Goal: Book appointment/travel/reservation

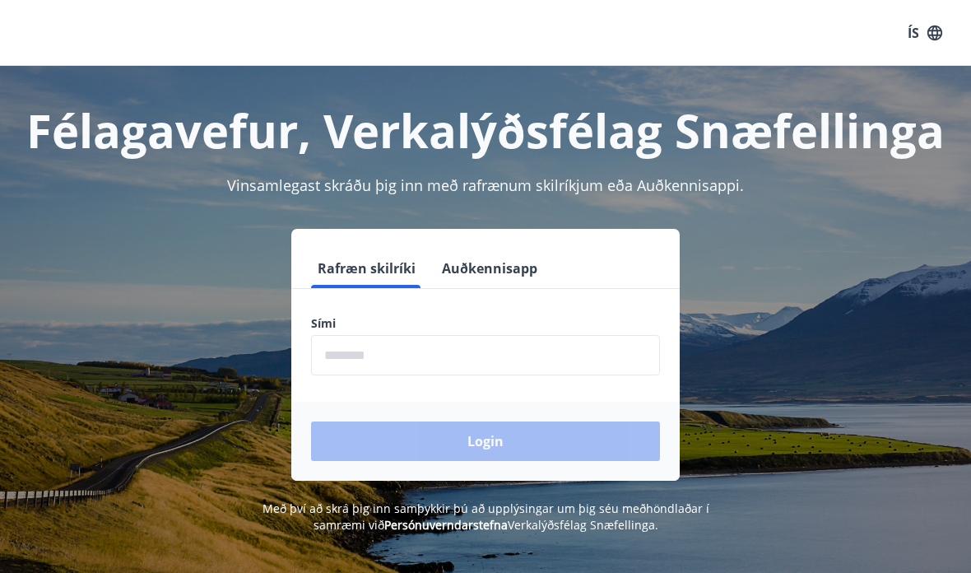
click at [380, 350] on input "phone" at bounding box center [485, 355] width 349 height 40
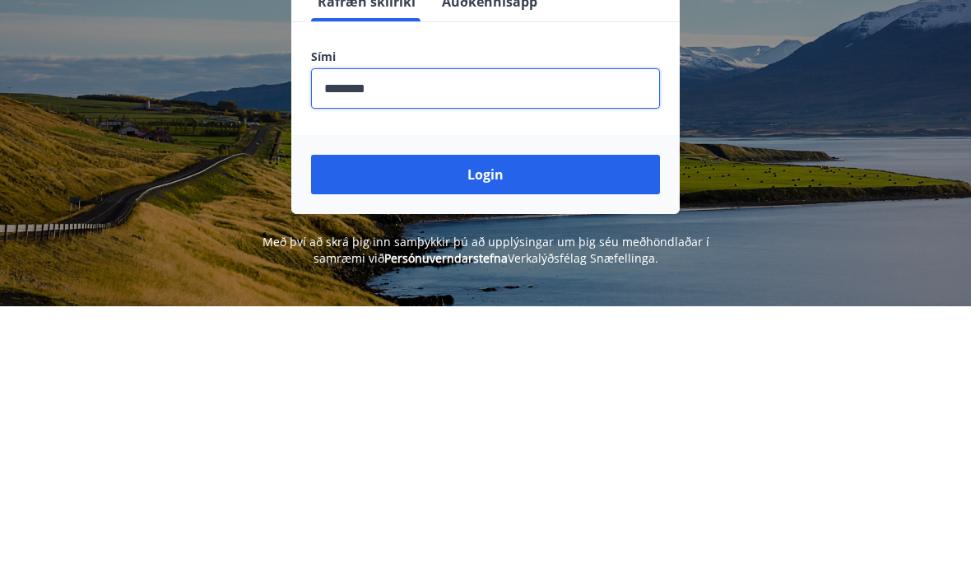
scroll to position [267, 0]
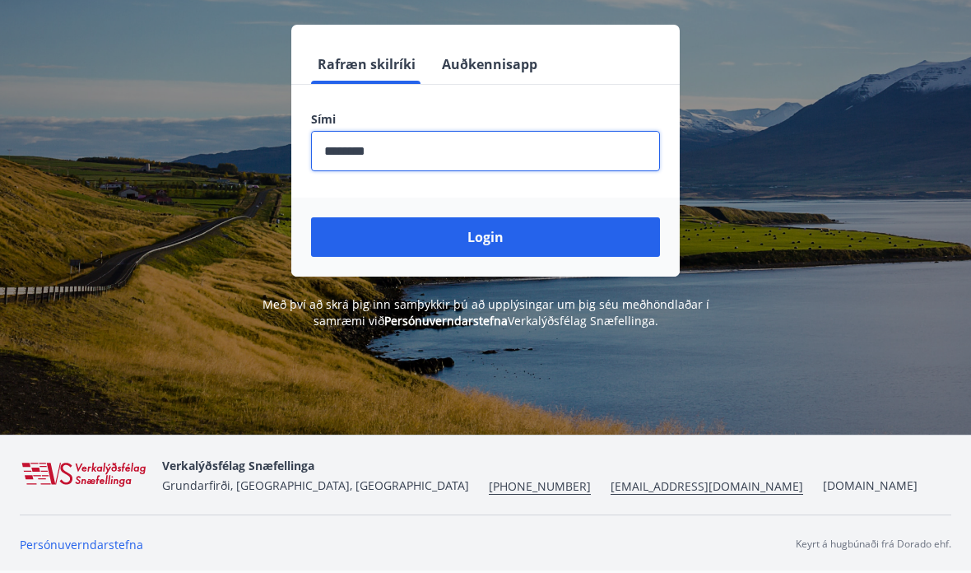
type input "********"
click at [466, 217] on button "Login" at bounding box center [485, 237] width 349 height 40
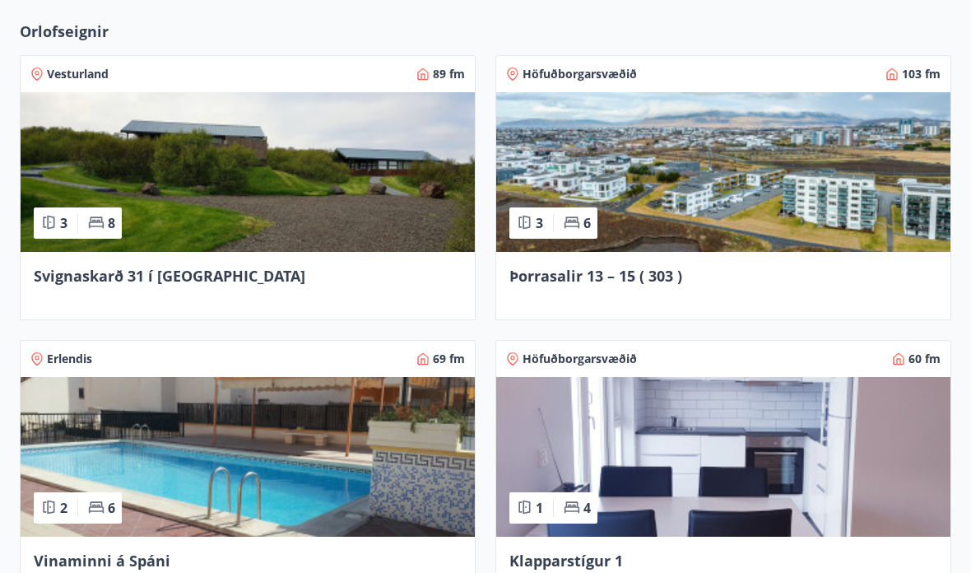
scroll to position [1255, 0]
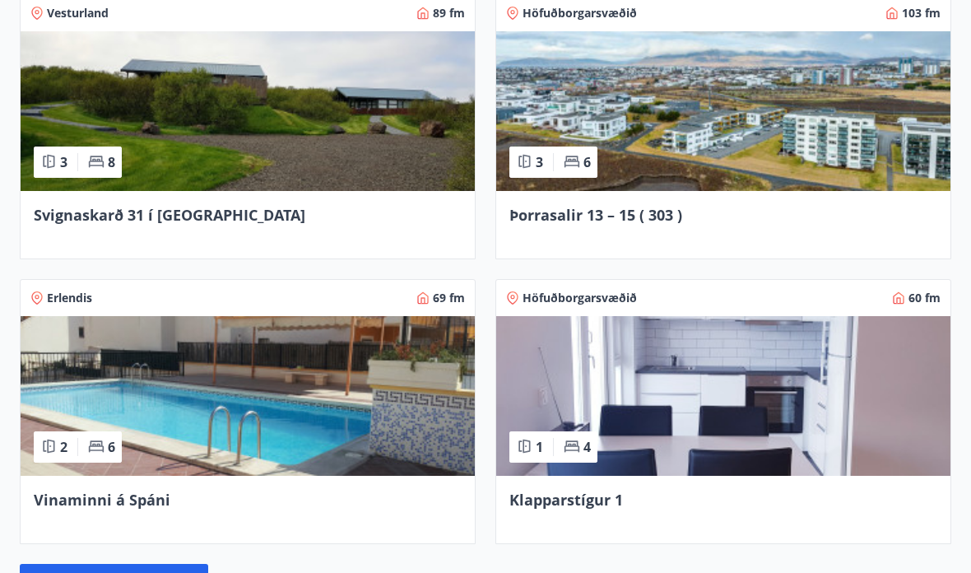
click at [625, 409] on img at bounding box center [723, 397] width 454 height 160
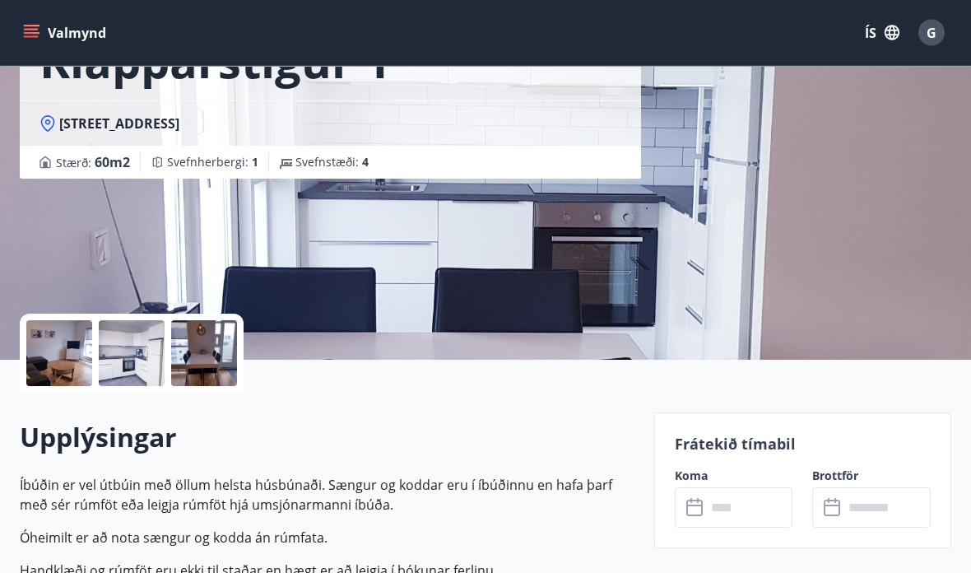
scroll to position [205, 0]
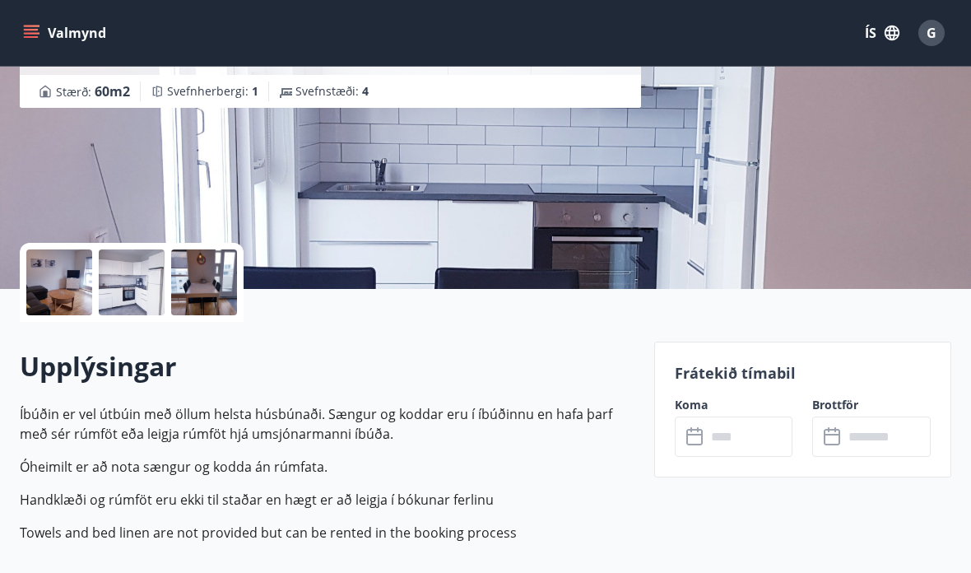
click at [742, 427] on input "text" at bounding box center [749, 437] width 87 height 40
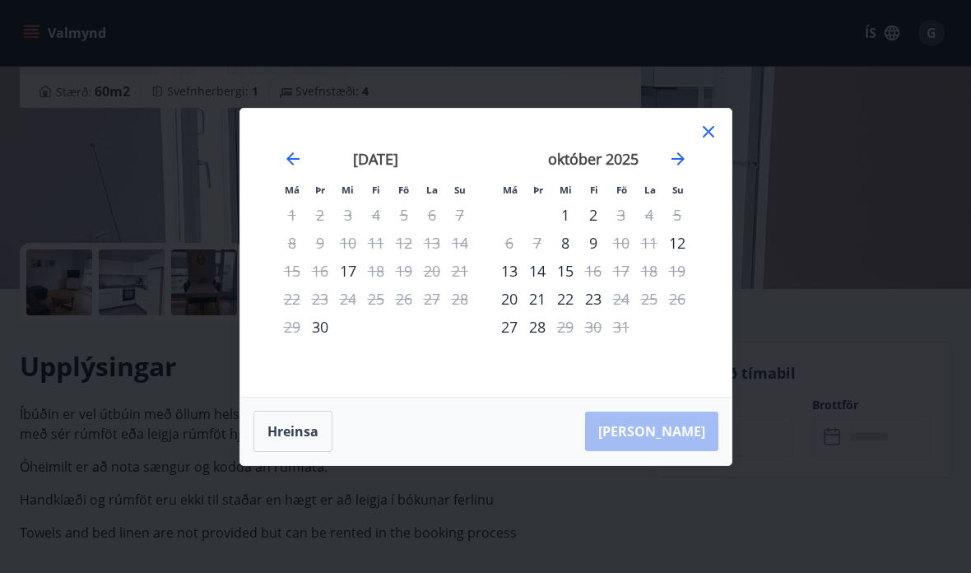
click at [681, 165] on icon "Move forward to switch to the next month." at bounding box center [678, 158] width 13 height 13
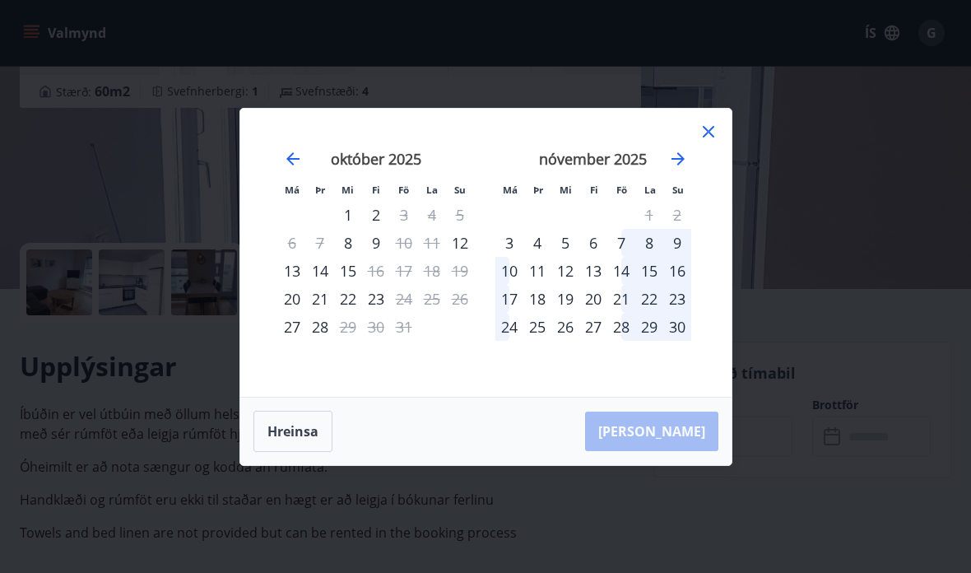
click at [566, 285] on div "12" at bounding box center [566, 271] width 28 height 28
click at [626, 285] on div "14" at bounding box center [622, 271] width 28 height 28
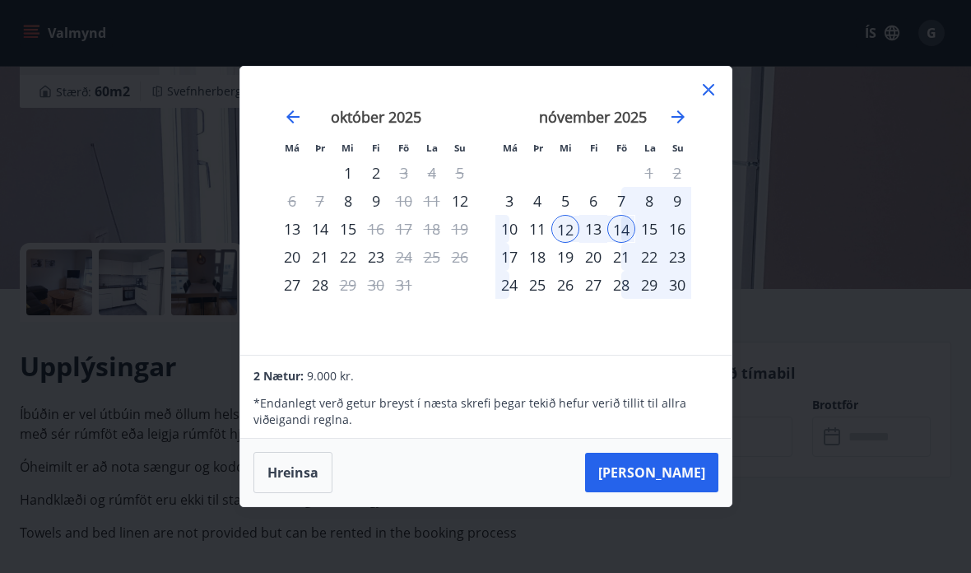
click at [691, 492] on button "[PERSON_NAME]" at bounding box center [651, 473] width 133 height 40
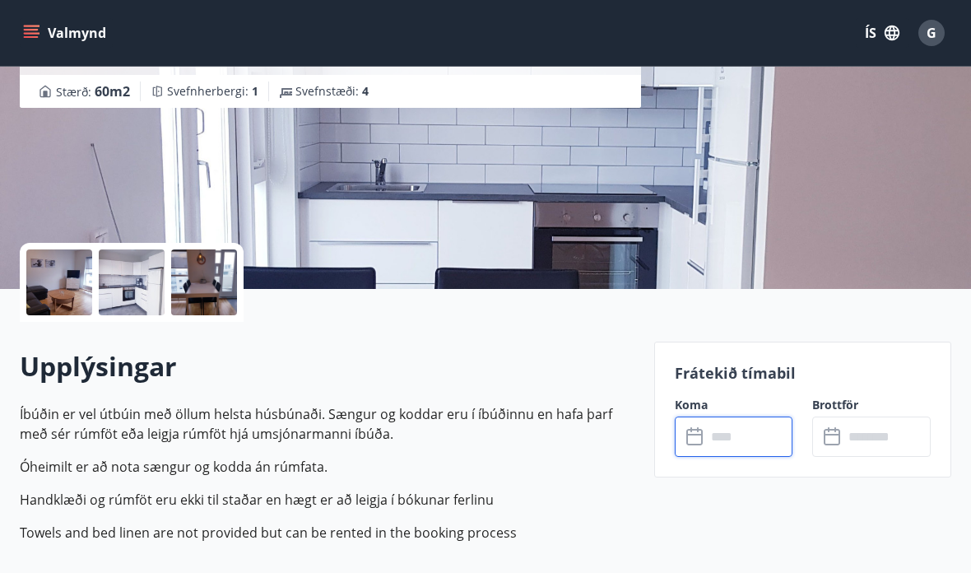
type input "******"
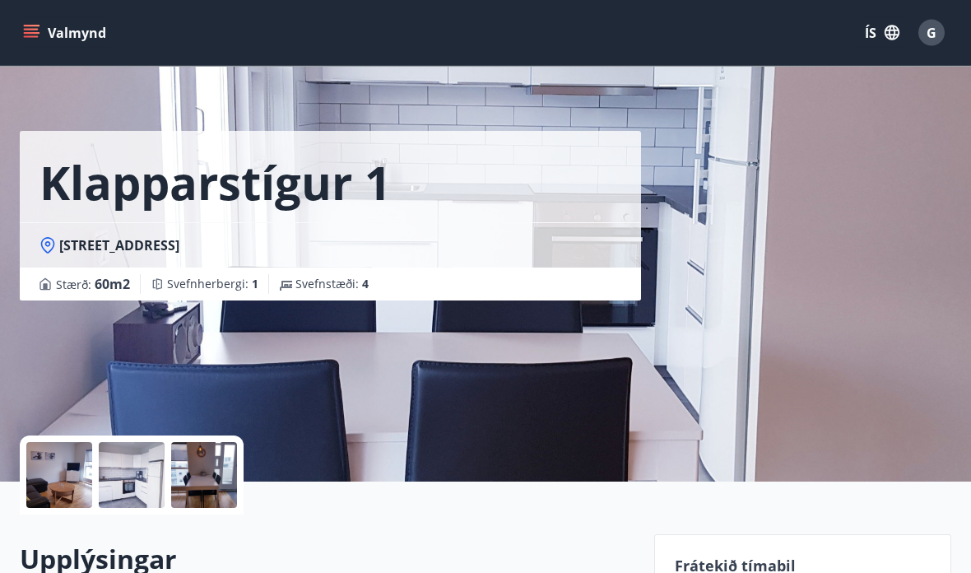
scroll to position [0, 0]
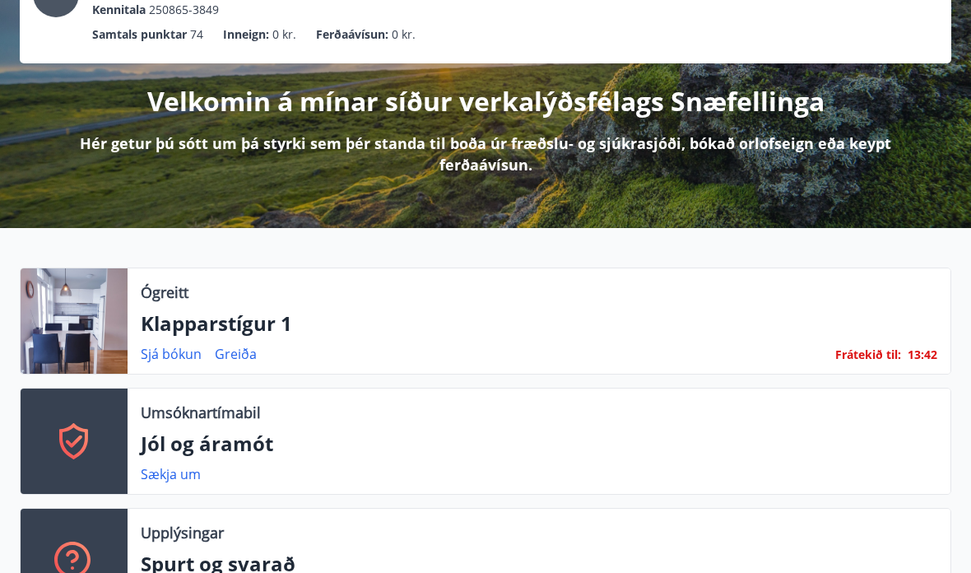
scroll to position [142, 0]
click at [246, 443] on p "Jól og áramót" at bounding box center [539, 444] width 797 height 28
click at [61, 445] on icon at bounding box center [73, 441] width 29 height 36
click at [221, 454] on p "Jól og áramót" at bounding box center [539, 444] width 797 height 28
click at [186, 477] on link "Sækja um" at bounding box center [171, 474] width 60 height 18
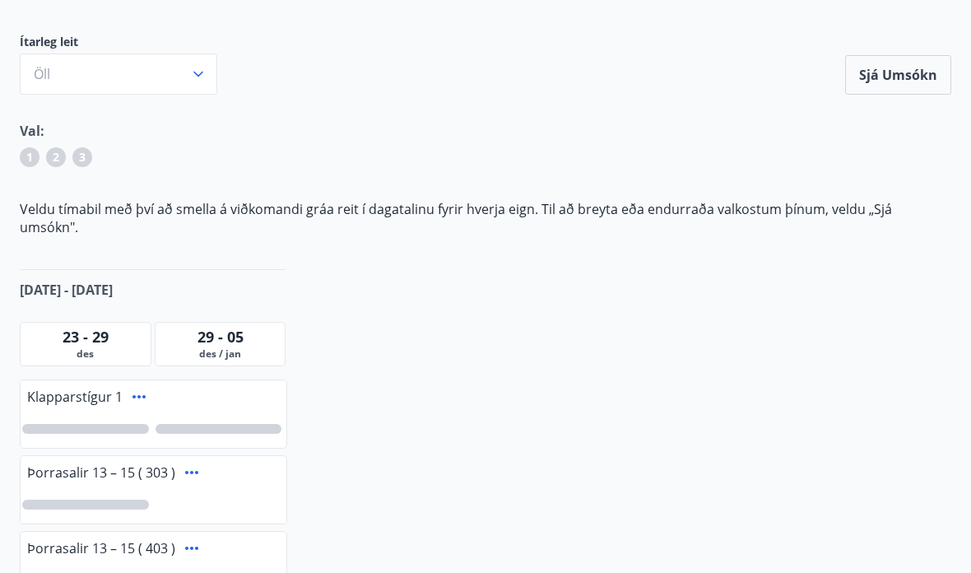
scroll to position [222, 0]
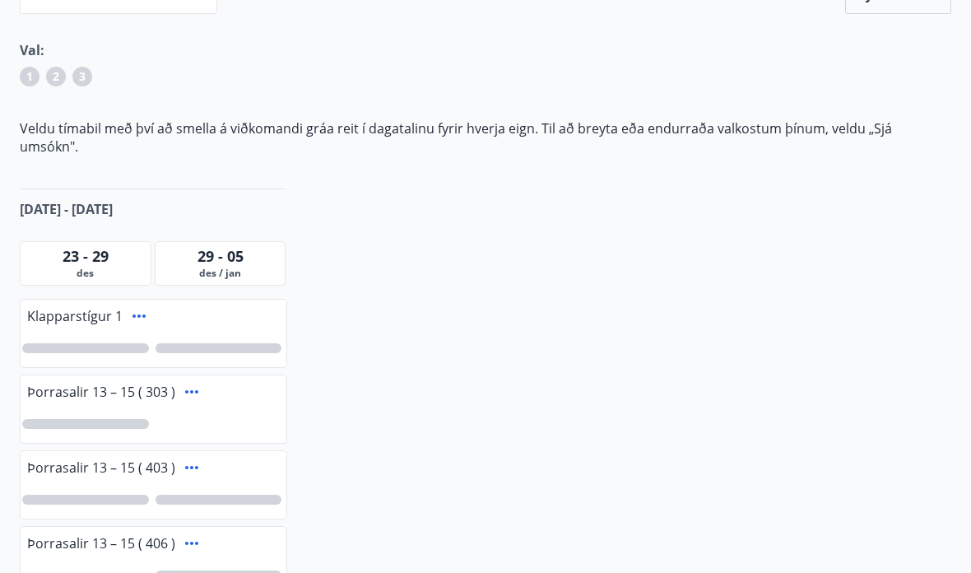
click at [100, 343] on div at bounding box center [85, 348] width 127 height 10
click at [99, 343] on div "1" at bounding box center [85, 348] width 127 height 10
click at [114, 245] on div "23 - 29" at bounding box center [85, 255] width 123 height 21
click at [97, 246] on span "23 - 29" at bounding box center [86, 256] width 46 height 20
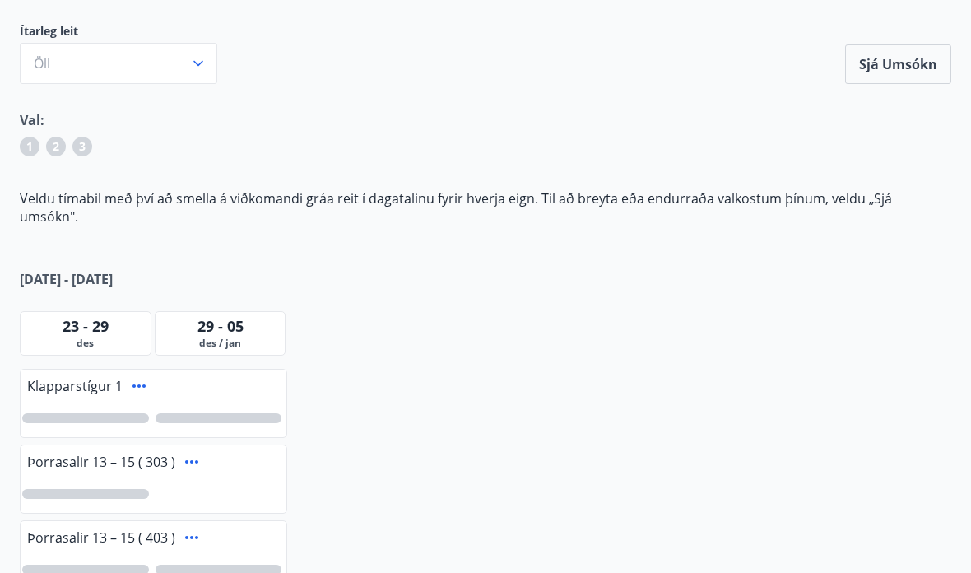
scroll to position [171, 0]
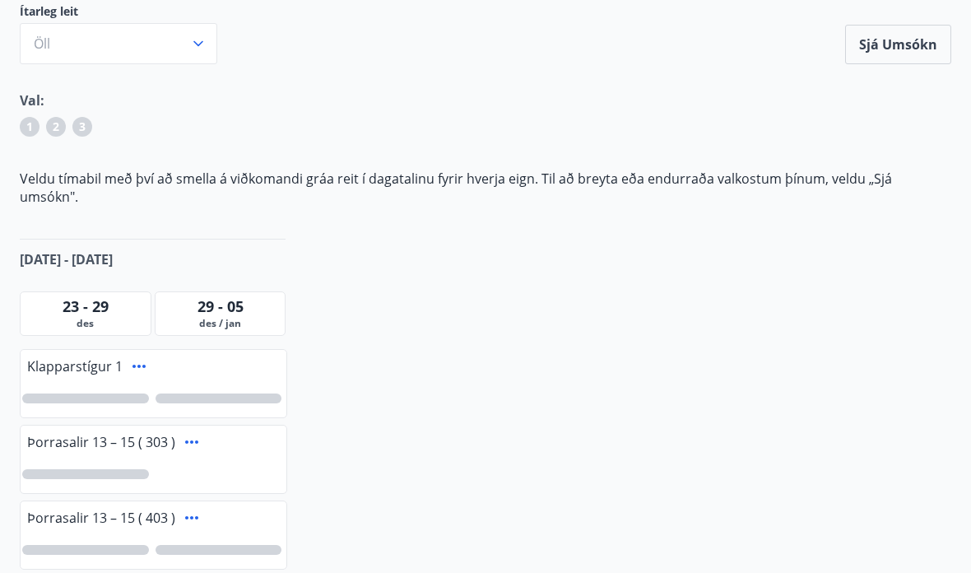
click at [497, 439] on div "Jól og áramót Ítarleg leit [PERSON_NAME] Sjá umsókn Sjá umsókn Val: 1 2 3 Veldu…" at bounding box center [485, 554] width 971 height 1238
click at [910, 48] on button "Sjá umsókn" at bounding box center [898, 46] width 106 height 40
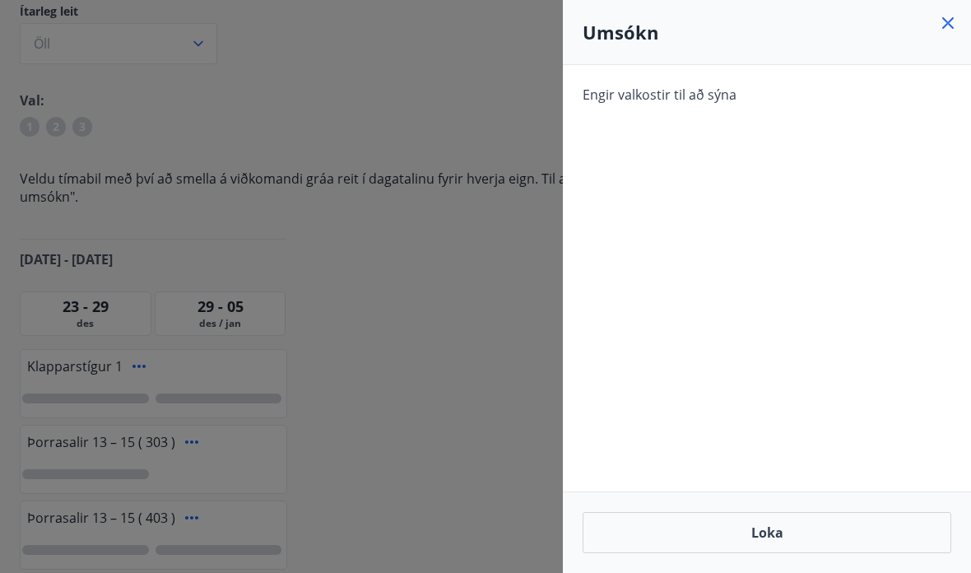
click at [659, 553] on button "Loka" at bounding box center [767, 532] width 369 height 41
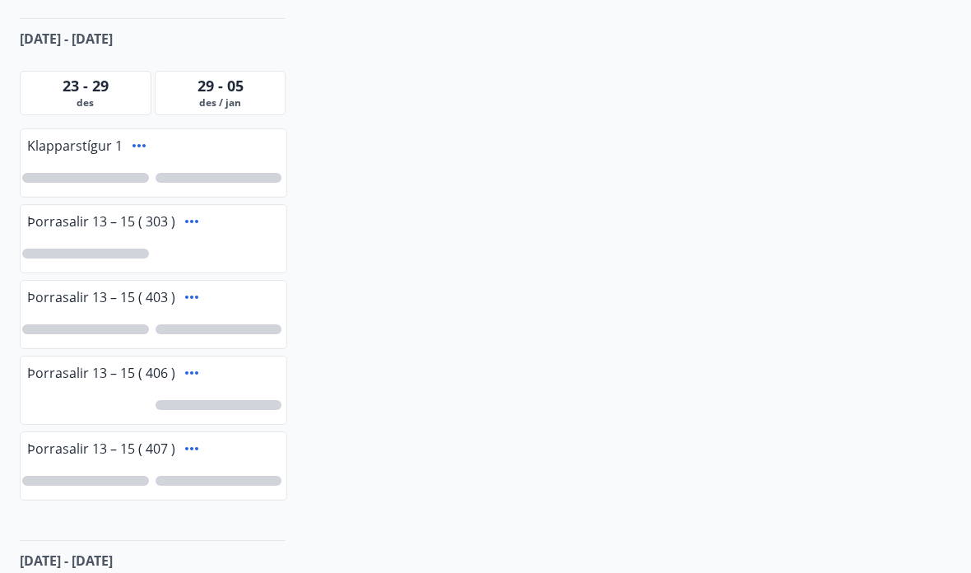
scroll to position [0, 0]
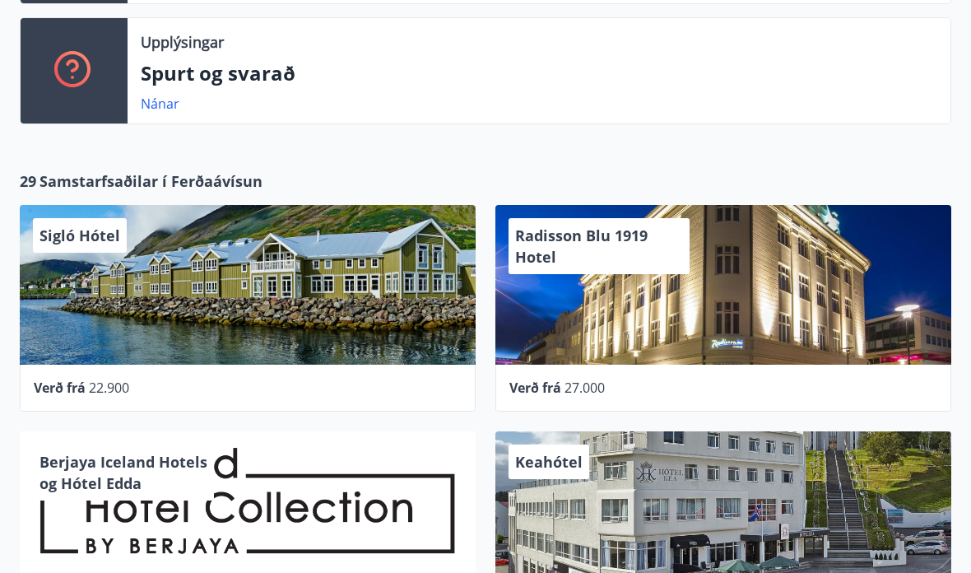
scroll to position [690, 0]
